Goal: Find specific page/section: Find specific page/section

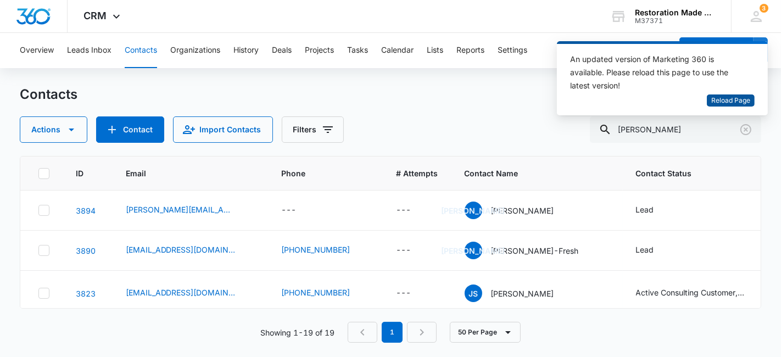
click at [725, 98] on span "Reload Page" at bounding box center [731, 101] width 39 height 10
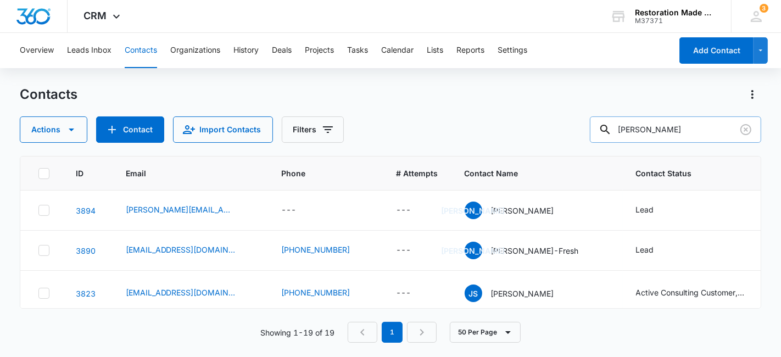
click at [685, 128] on input "[PERSON_NAME]" at bounding box center [675, 129] width 171 height 26
type input "j"
click at [103, 16] on span "CRM" at bounding box center [95, 16] width 23 height 12
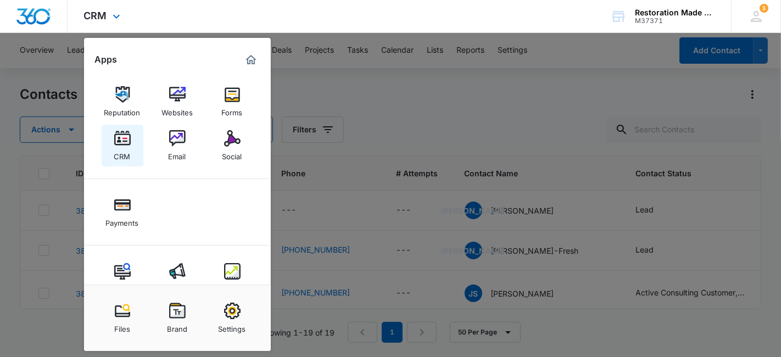
click at [129, 138] on img at bounding box center [122, 138] width 16 height 16
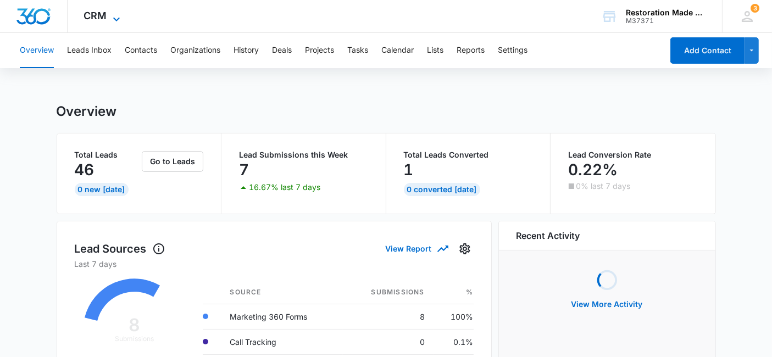
click at [113, 13] on icon at bounding box center [116, 19] width 13 height 13
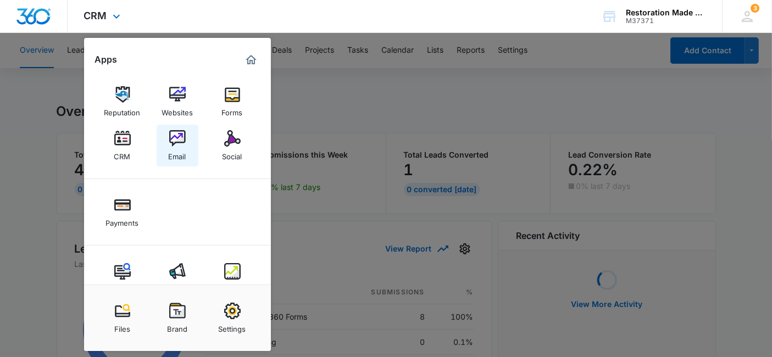
click at [177, 130] on img at bounding box center [177, 138] width 16 height 16
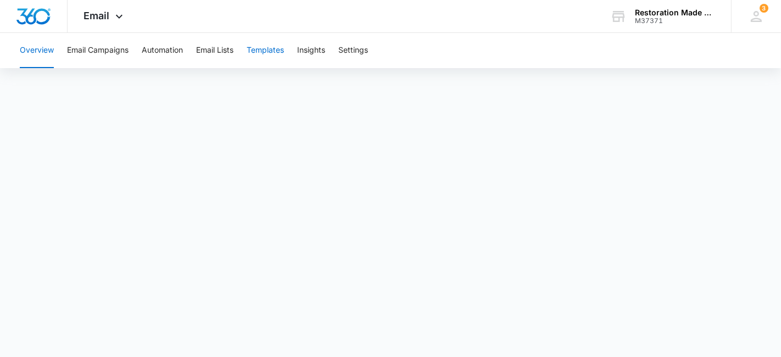
click at [273, 49] on button "Templates" at bounding box center [265, 50] width 37 height 35
